Goal: Information Seeking & Learning: Find specific fact

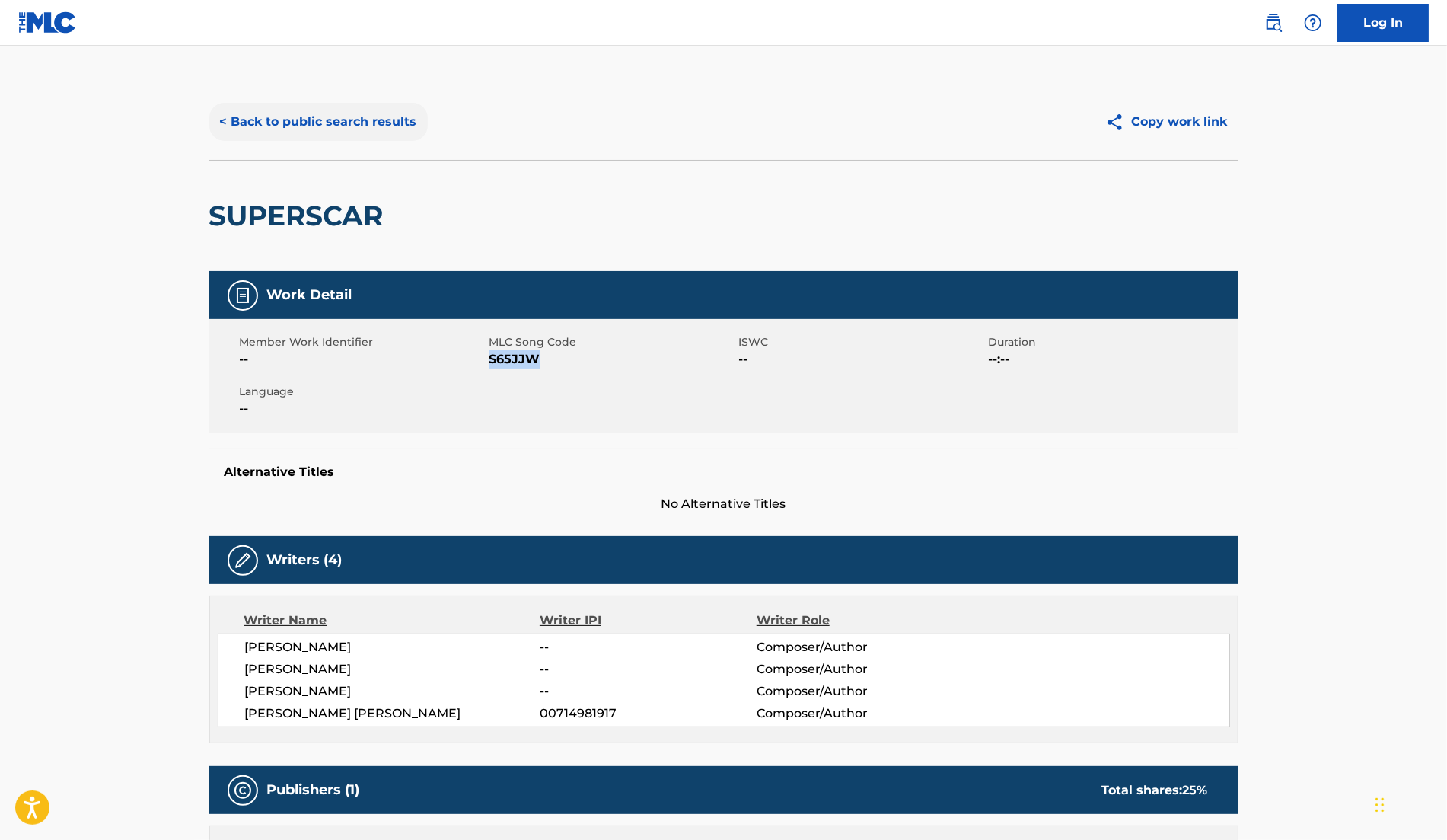
click at [324, 126] on button "< Back to public search results" at bounding box center [318, 122] width 219 height 38
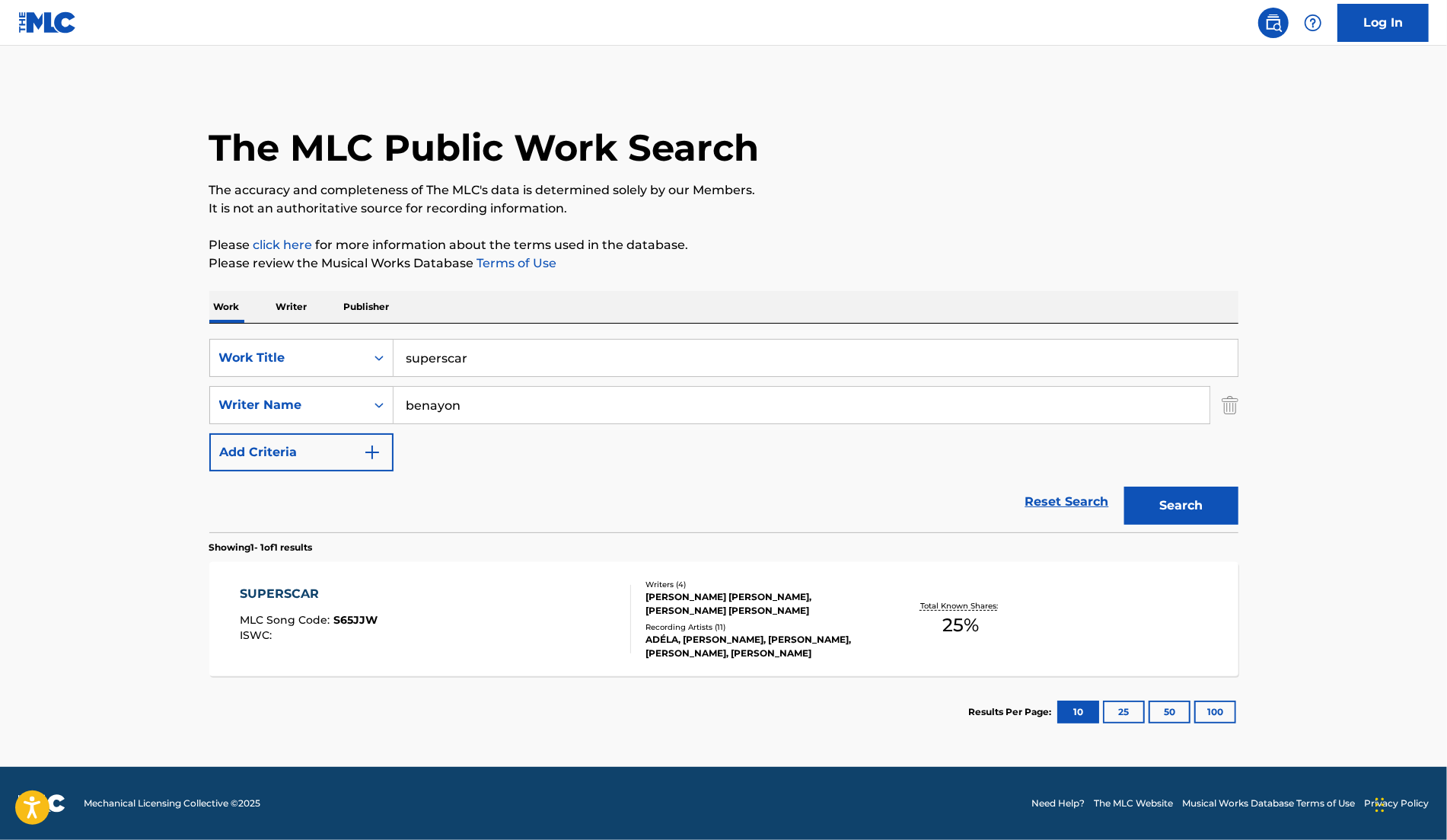
drag, startPoint x: 508, startPoint y: 370, endPoint x: 315, endPoint y: 329, distance: 197.3
click at [333, 329] on div "SearchWithCriteriafcba6ee8-1e90-4f0d-ae3f-d69fb6cee9f8 Work Title superscar Sea…" at bounding box center [724, 428] width 1029 height 208
type input "all about you"
drag, startPoint x: 498, startPoint y: 408, endPoint x: 294, endPoint y: 380, distance: 205.9
click at [435, 398] on input "benayon" at bounding box center [802, 405] width 816 height 36
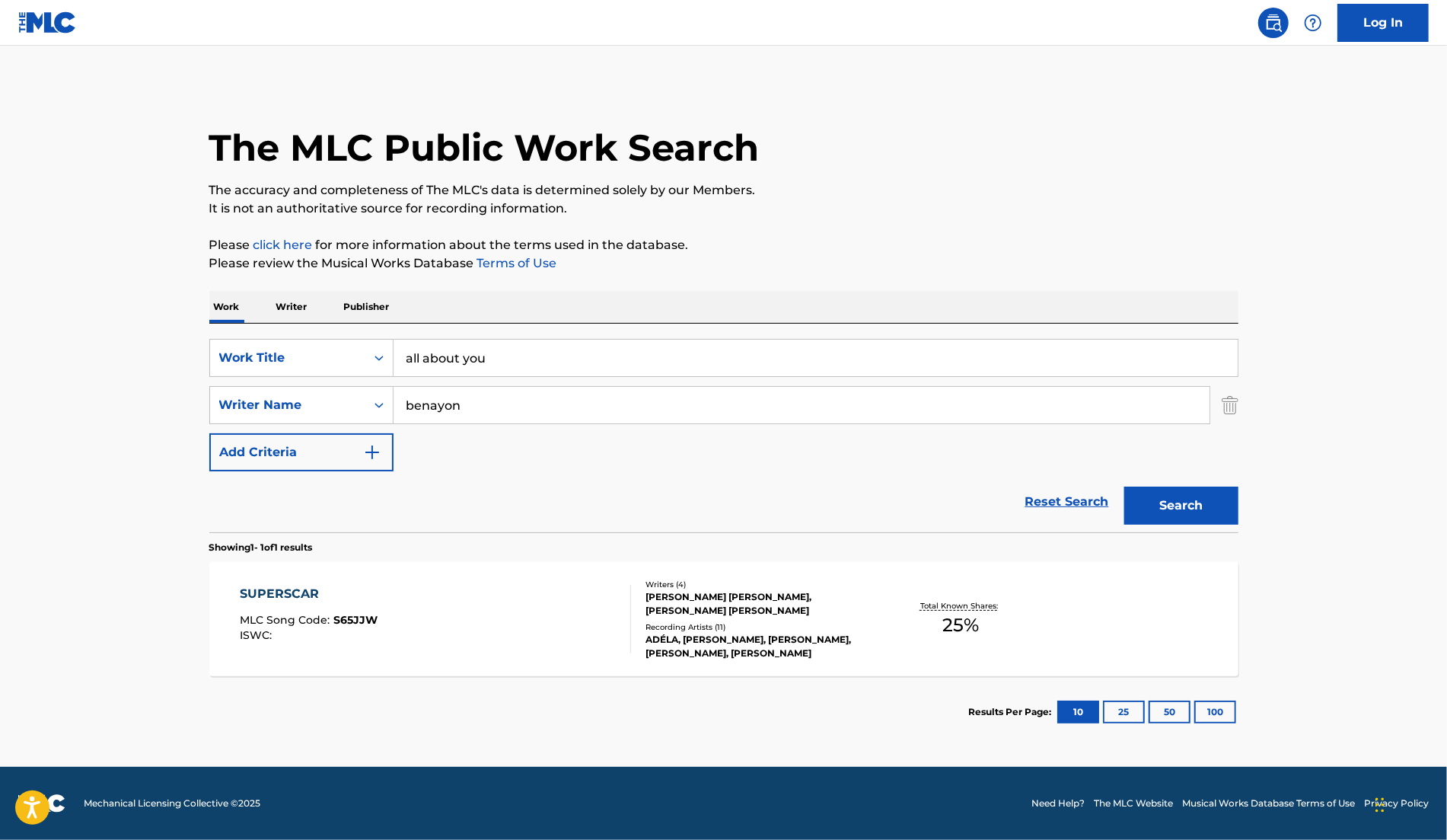
click at [467, 410] on input "benayon" at bounding box center [802, 405] width 816 height 36
drag, startPoint x: 467, startPoint y: 410, endPoint x: 382, endPoint y: 406, distance: 85.1
click at [382, 406] on div "SearchWithCriteria3f4295bd-b45e-40c9-bed5-965cfd759084 Writer Name [PERSON_NAME]" at bounding box center [724, 405] width 1029 height 38
type input "behr"
click at [1125, 486] on button "Search" at bounding box center [1181, 506] width 114 height 38
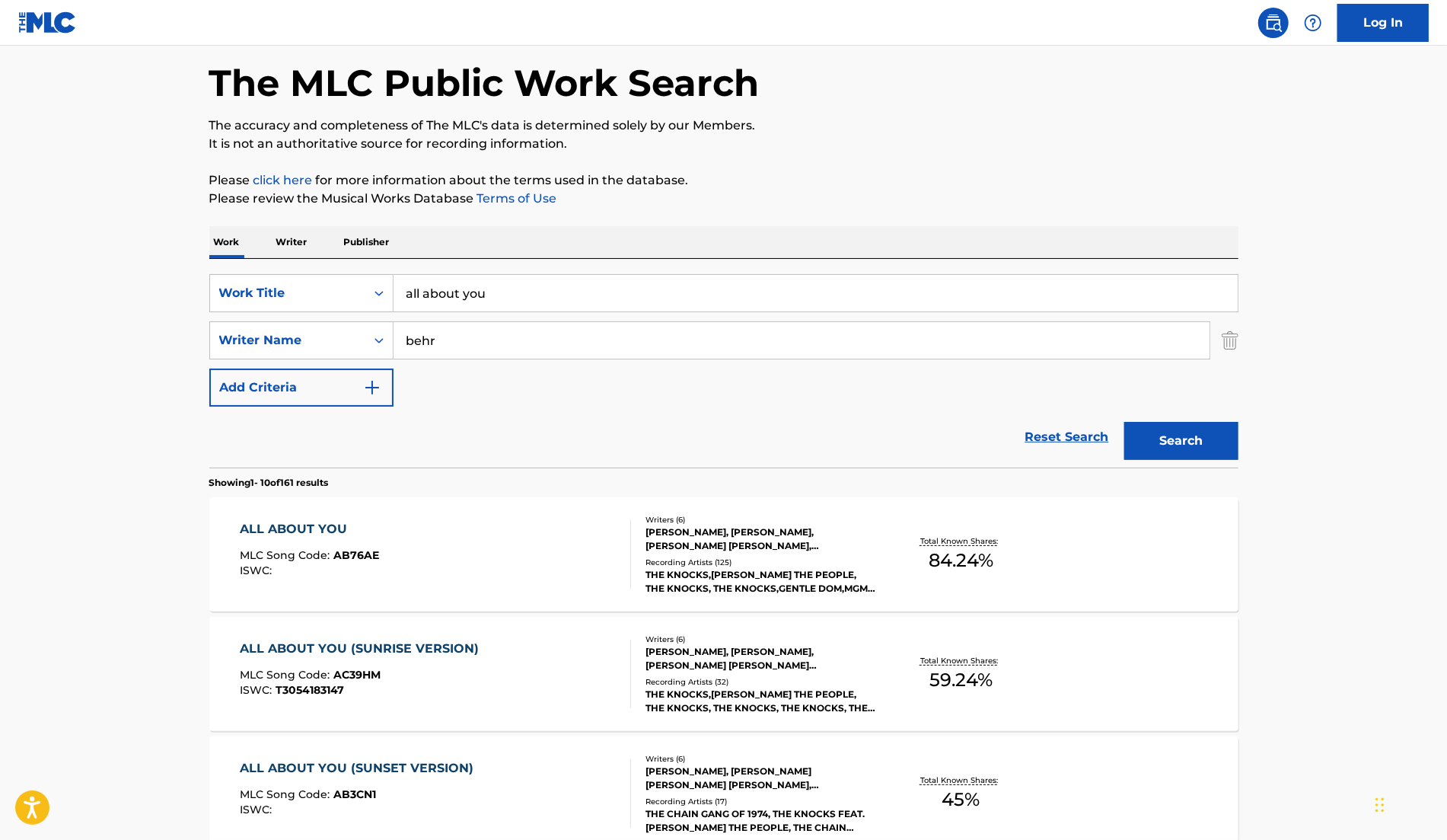
scroll to position [159, 0]
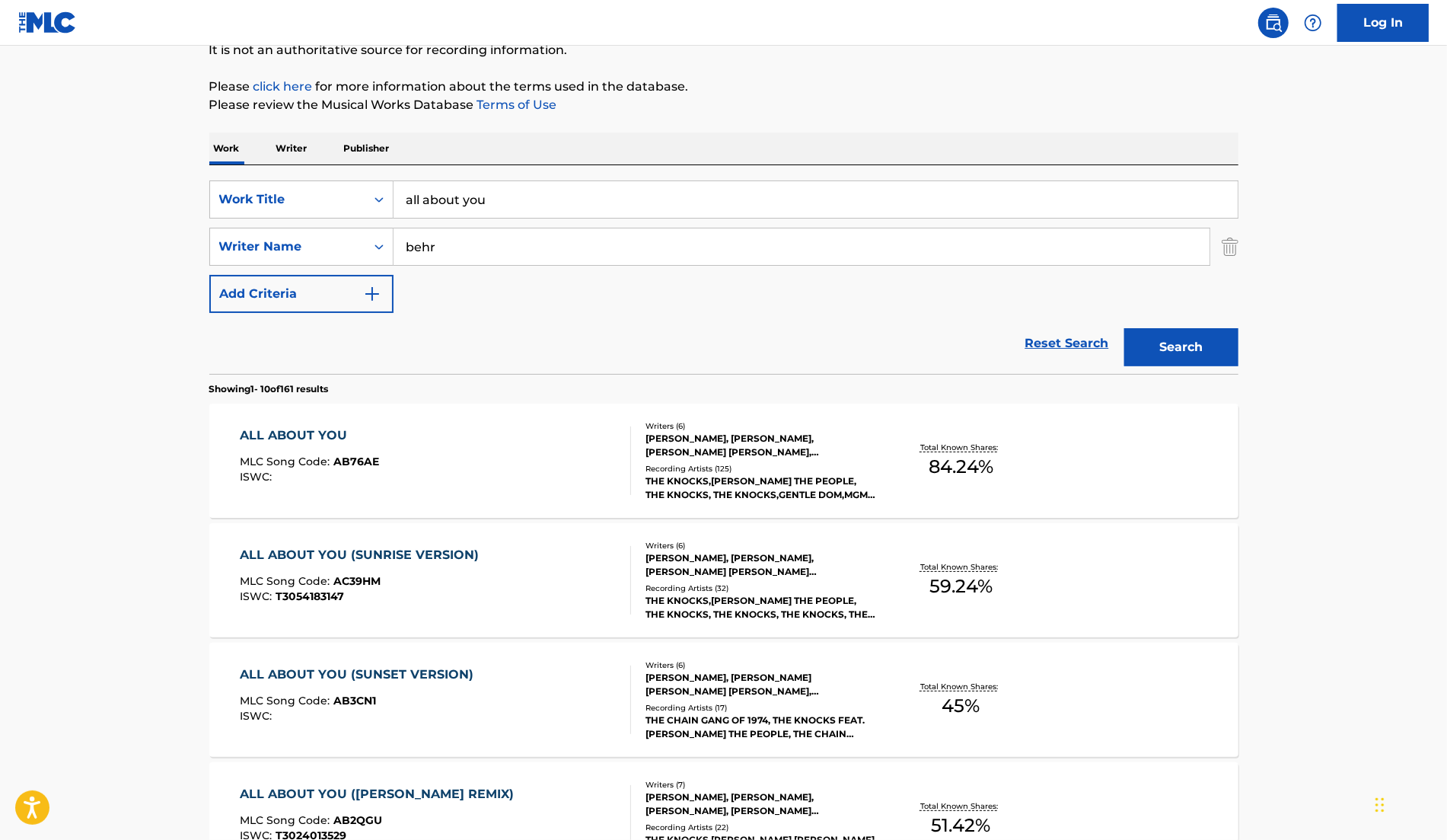
click at [762, 463] on div "Recording Artists ( 125 )" at bounding box center [761, 468] width 230 height 11
